Goal: Find specific fact: Find specific fact

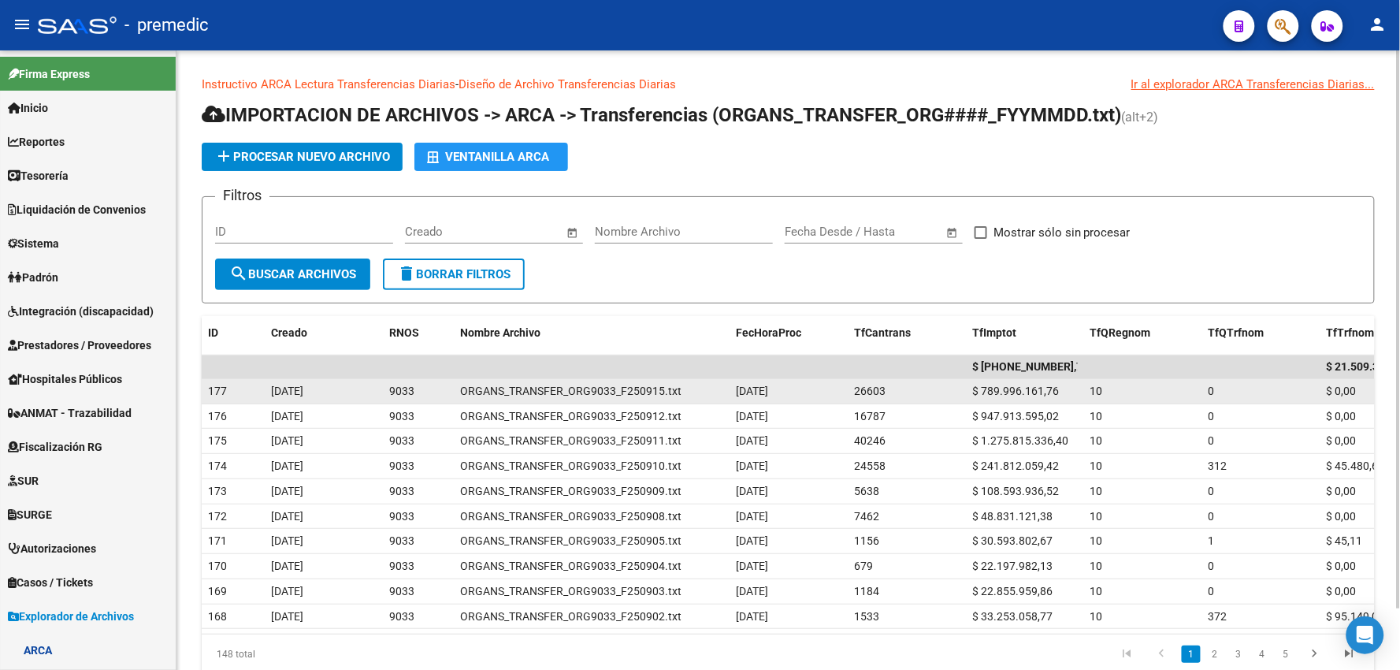
click at [1003, 391] on span "$ 789.996.161,76" at bounding box center [1015, 390] width 87 height 13
copy span "789.996.161,76"
